Goal: Transaction & Acquisition: Purchase product/service

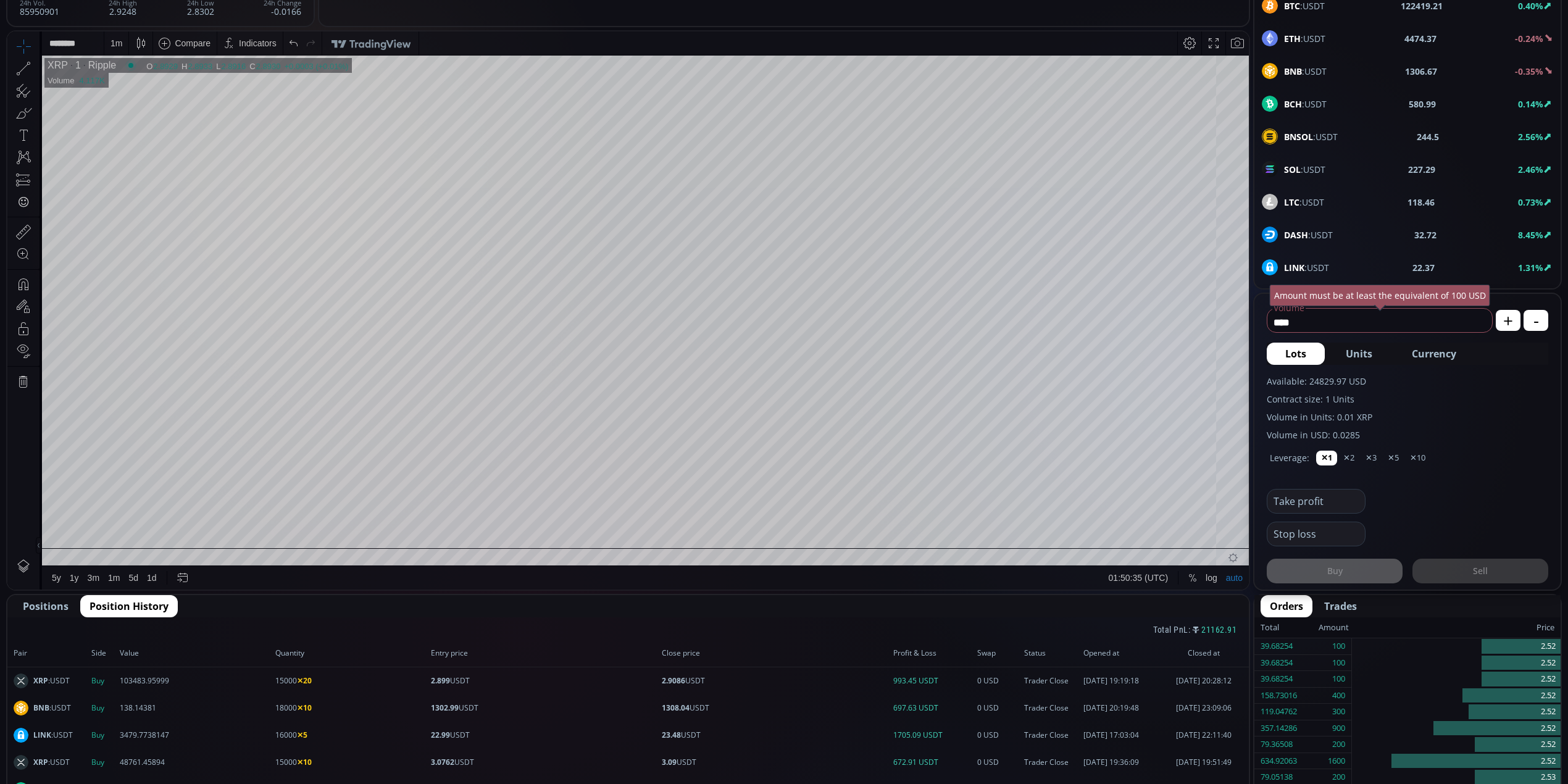
scroll to position [411, 0]
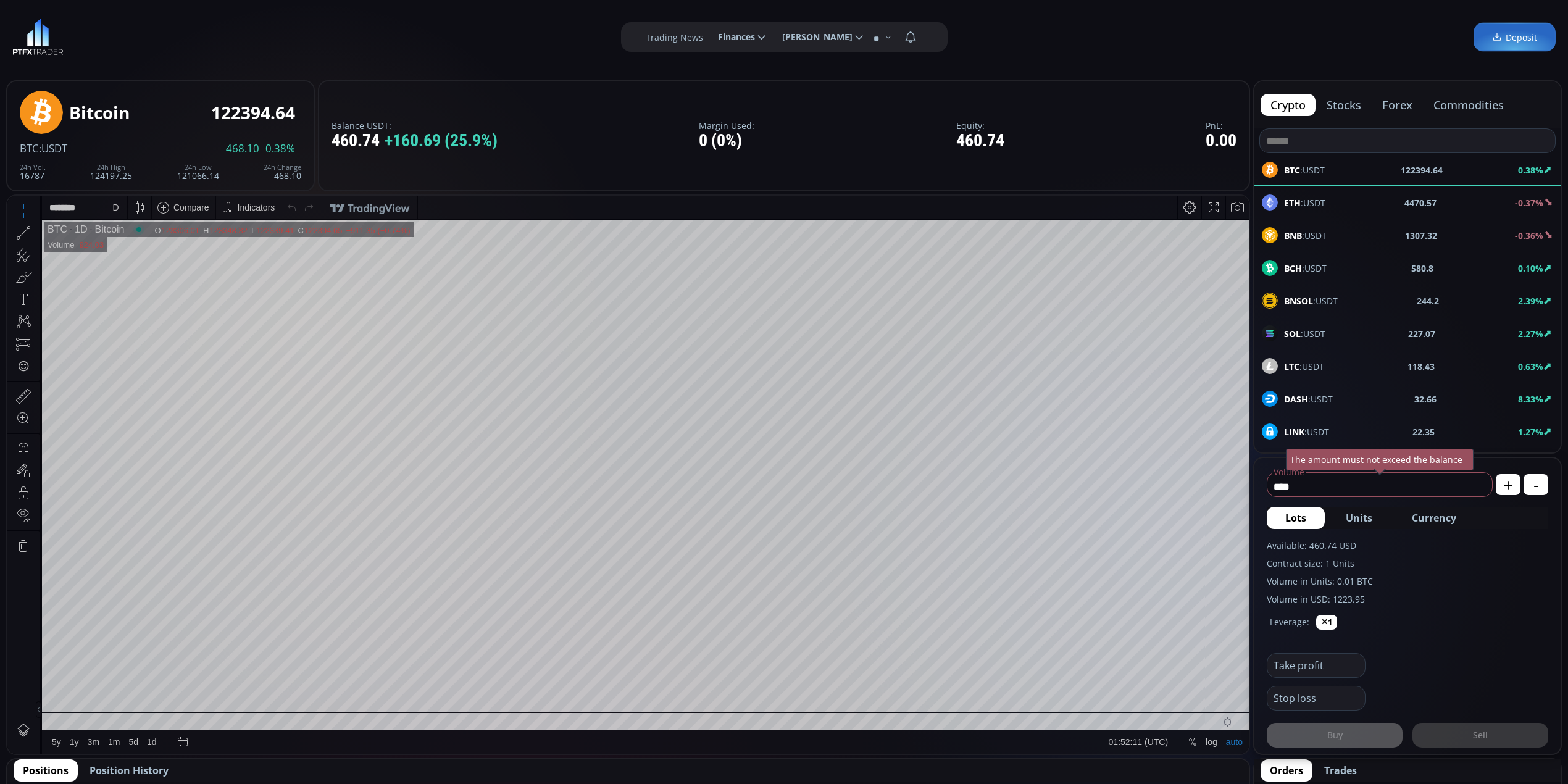
scroll to position [164, 0]
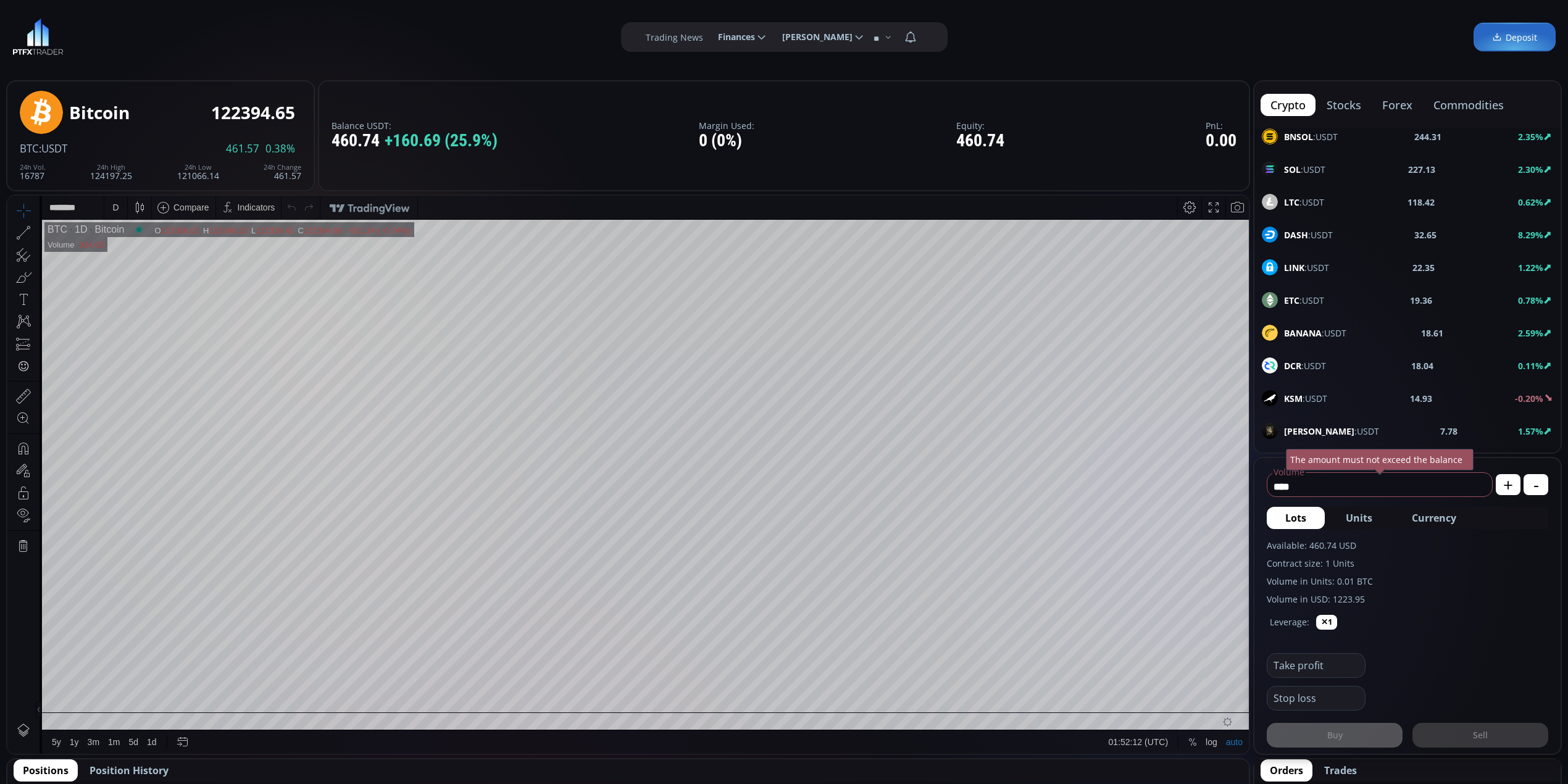
click at [1320, 186] on div "LTC :USDT 118.42 0.62%" at bounding box center [1407, 202] width 306 height 32
click at [1327, 166] on div "SOL :USDT 227.13 2.30%" at bounding box center [1407, 169] width 292 height 16
click at [110, 206] on div "D" at bounding box center [115, 207] width 11 height 24
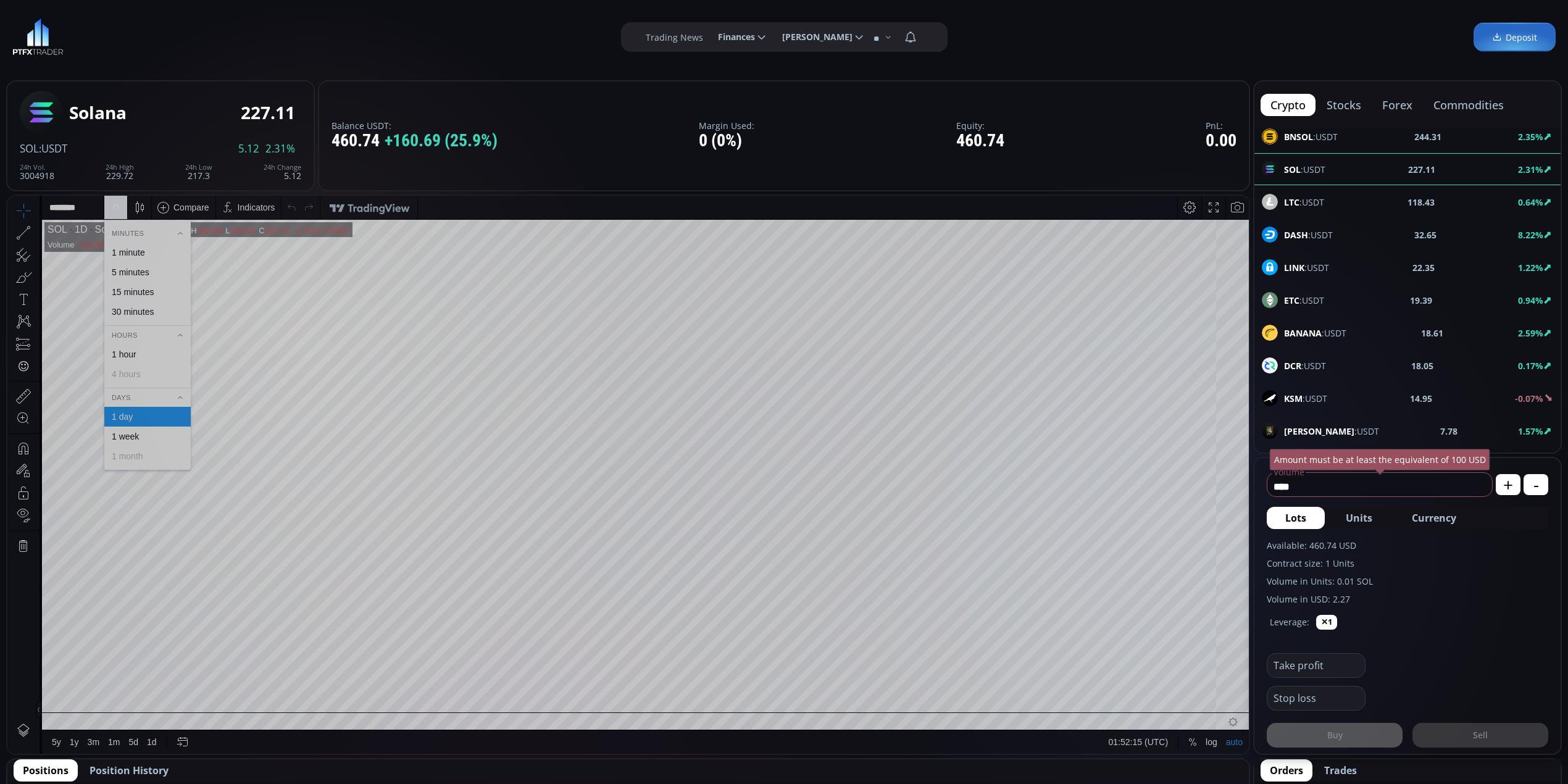
click at [140, 251] on div "1 minute" at bounding box center [128, 253] width 33 height 10
click at [1224, 355] on tr "SOL 1 Solana O 227.42 H 227.45 L 226.91 C 227.08 227.08 −0.35 (−0.15%) 1 Volume…" at bounding box center [645, 466] width 1207 height 492
click at [1456, 516] on button "Currency" at bounding box center [1433, 518] width 81 height 22
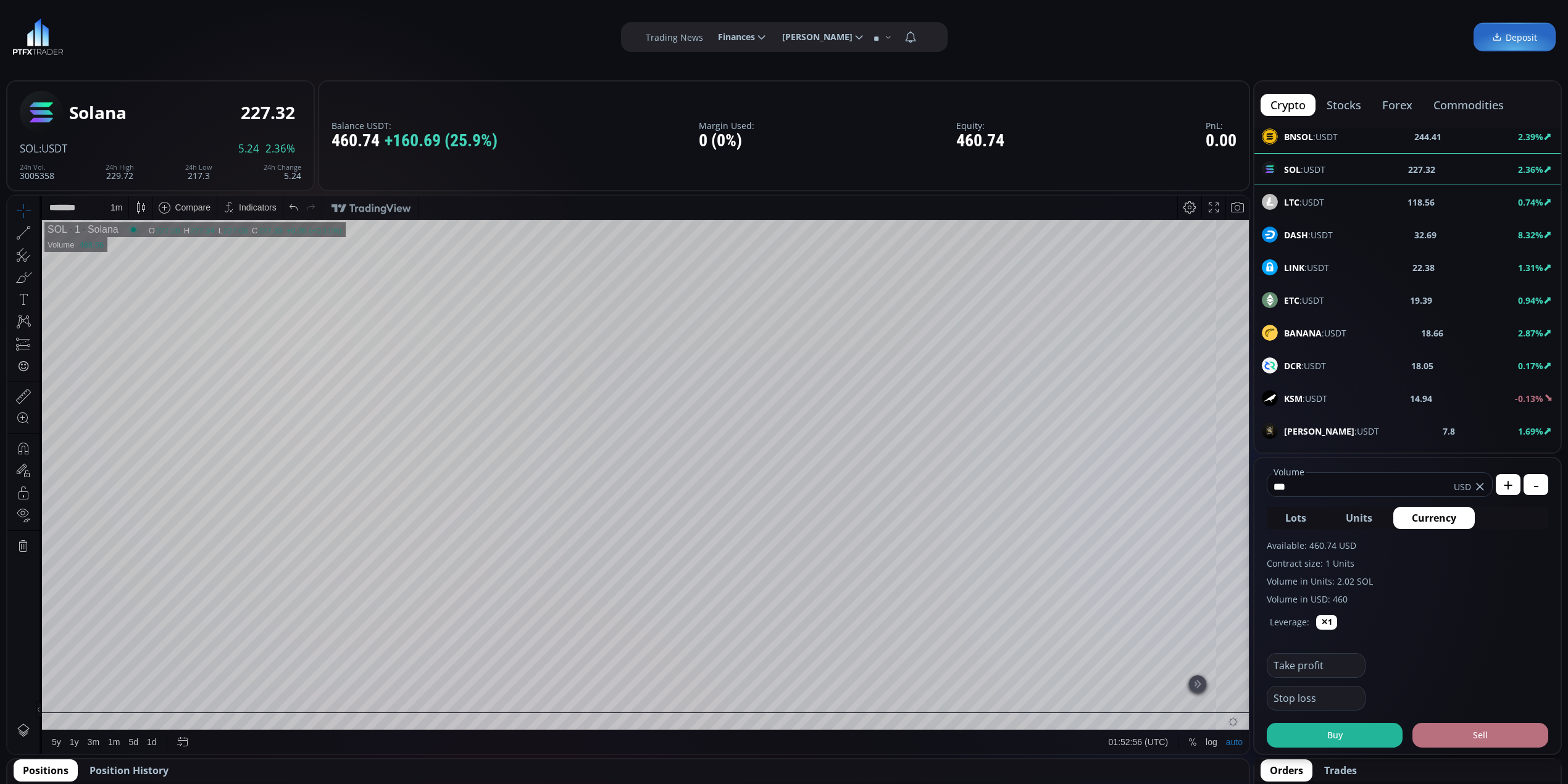
type input "***"
click at [1448, 734] on button "Sell" at bounding box center [1480, 735] width 136 height 24
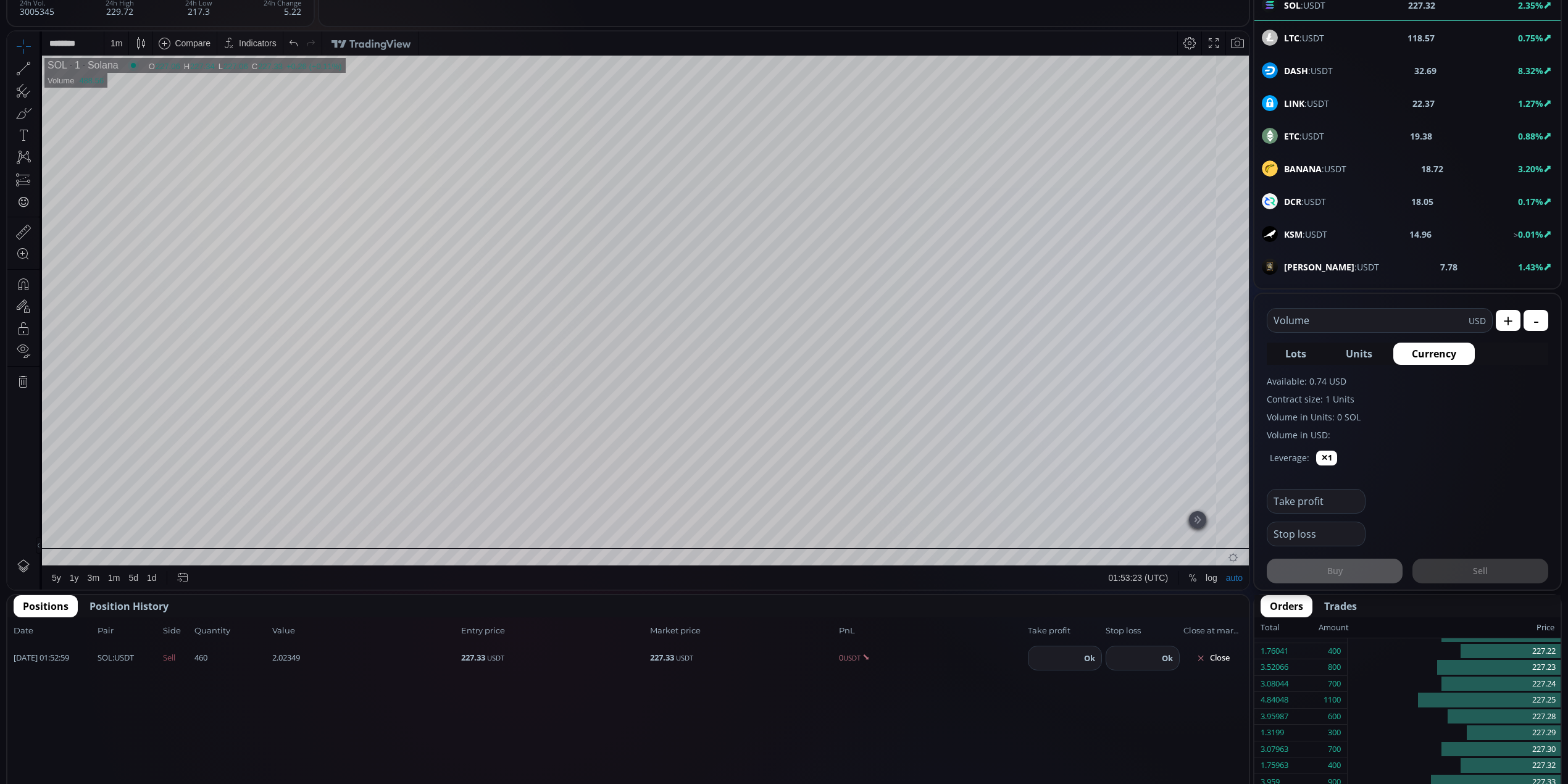
scroll to position [257, 0]
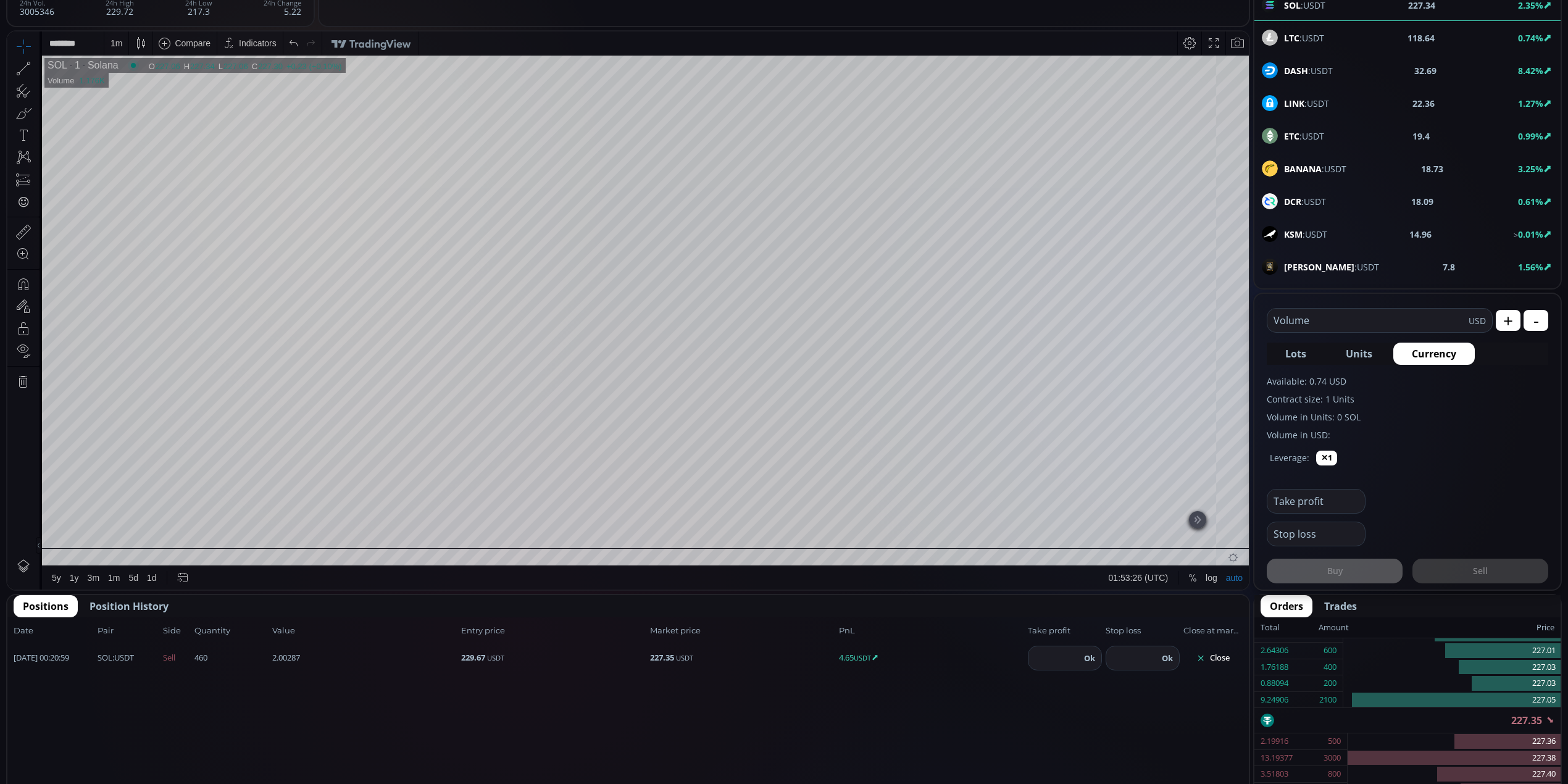
click at [1221, 653] on button "Close" at bounding box center [1213, 657] width 59 height 19
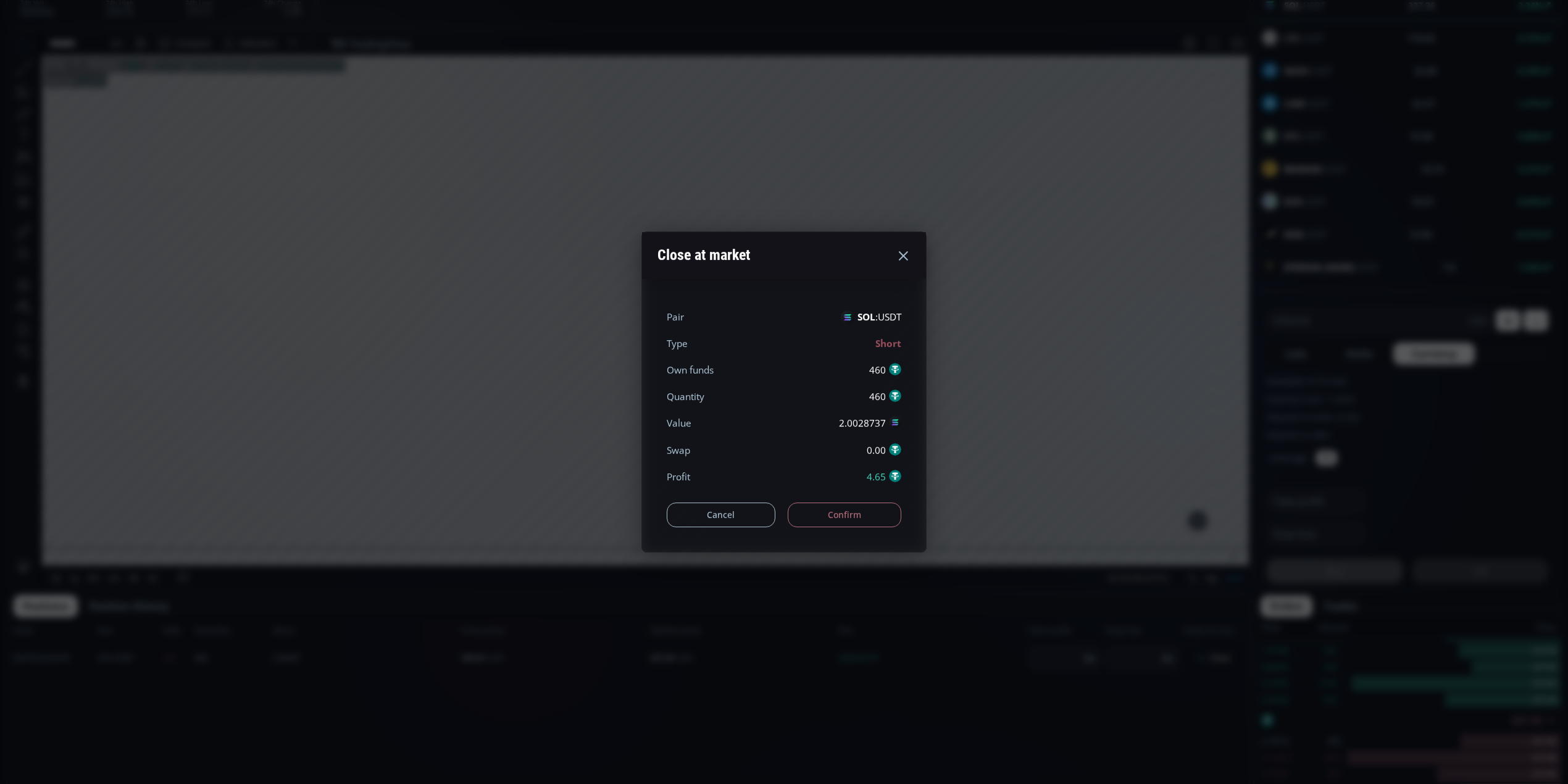
click at [820, 504] on button "Confirm" at bounding box center [845, 515] width 115 height 24
